Goal: Task Accomplishment & Management: Use online tool/utility

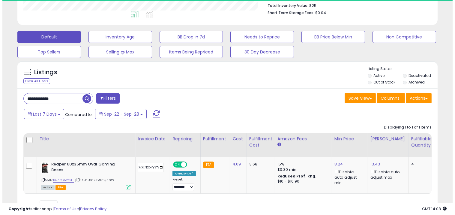
scroll to position [123, 244]
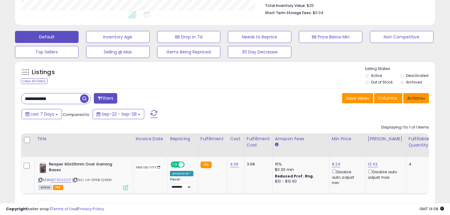
click at [424, 101] on button "Actions" at bounding box center [416, 98] width 26 height 10
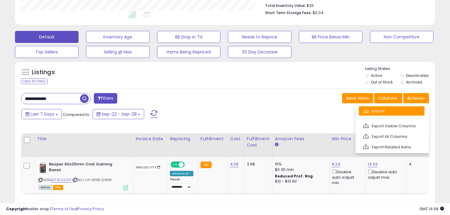
click at [381, 112] on link "Import" at bounding box center [392, 110] width 66 height 9
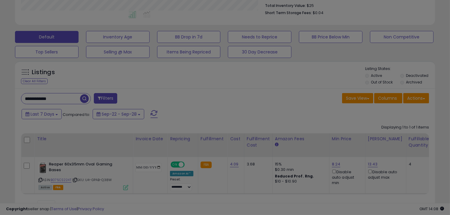
scroll to position [123, 246]
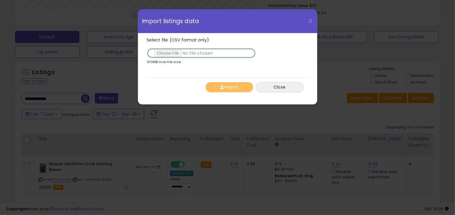
click at [179, 52] on input "Select file (CSV format only)" at bounding box center [201, 53] width 109 height 10
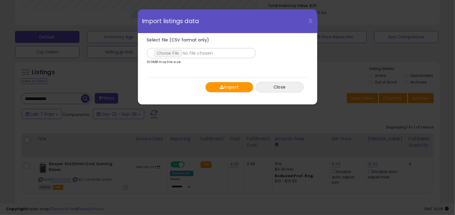
click at [233, 90] on button "Import" at bounding box center [229, 87] width 48 height 10
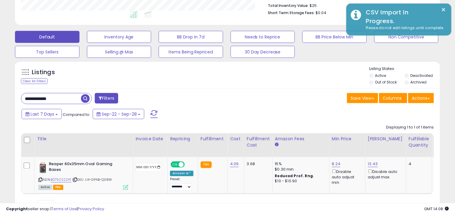
scroll to position [299774, 299653]
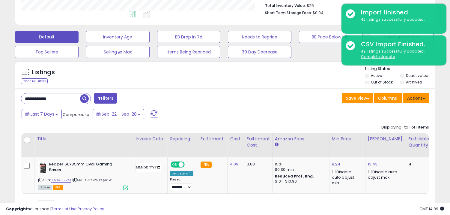
drag, startPoint x: 418, startPoint y: 98, endPoint x: 415, endPoint y: 105, distance: 7.6
click at [418, 99] on button "Actions" at bounding box center [416, 98] width 26 height 10
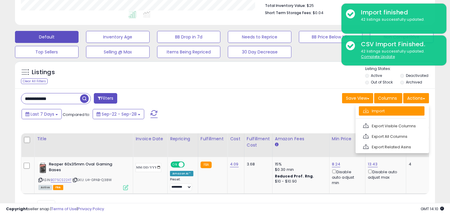
click at [386, 113] on link "Import" at bounding box center [392, 110] width 66 height 9
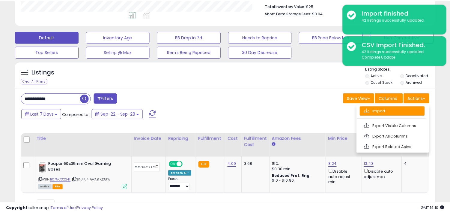
scroll to position [123, 246]
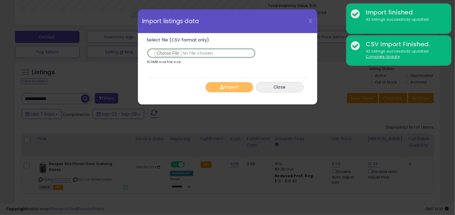
click at [175, 53] on input "Select file (CSV format only)" at bounding box center [201, 53] width 109 height 10
type input "**********"
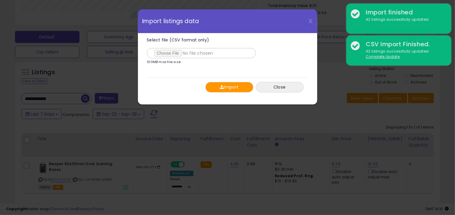
click at [236, 87] on button "Import" at bounding box center [229, 87] width 48 height 10
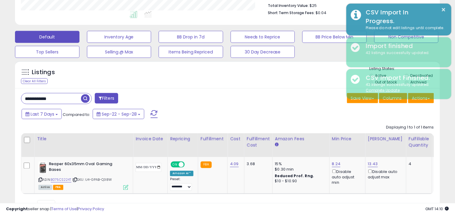
scroll to position [299774, 299653]
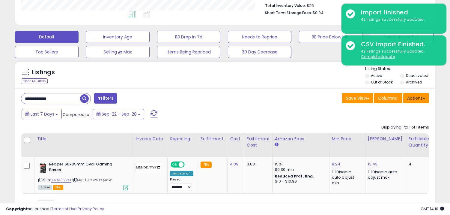
click at [415, 97] on button "Actions" at bounding box center [416, 98] width 26 height 10
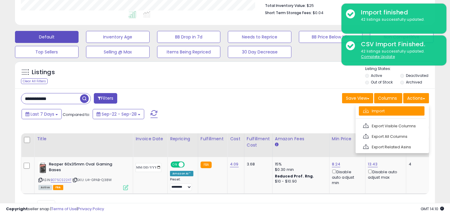
click at [376, 112] on link "Import" at bounding box center [392, 110] width 66 height 9
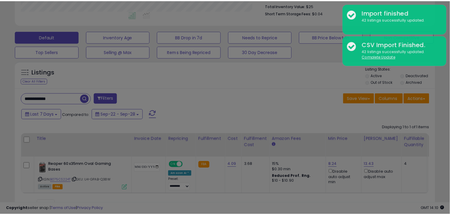
scroll to position [123, 246]
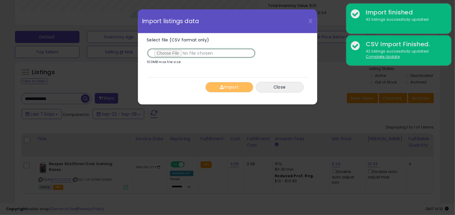
click at [175, 56] on input "Select file (CSV format only)" at bounding box center [201, 53] width 109 height 10
type input "**********"
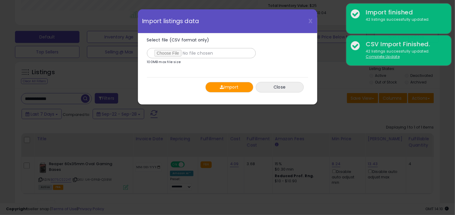
click at [220, 92] on button "Import" at bounding box center [229, 87] width 48 height 10
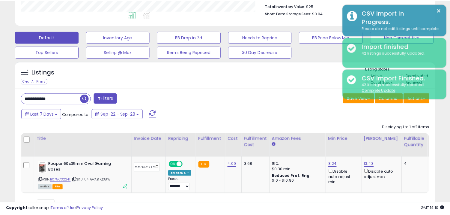
scroll to position [299774, 299653]
